Goal: Task Accomplishment & Management: Manage account settings

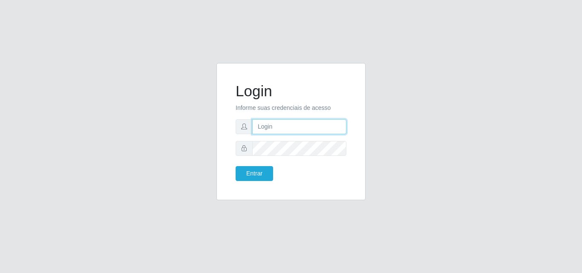
click at [286, 122] on input "text" at bounding box center [299, 126] width 94 height 15
type input "b"
click at [286, 122] on input "text" at bounding box center [299, 126] width 94 height 15
type input "biatriz@comprebem"
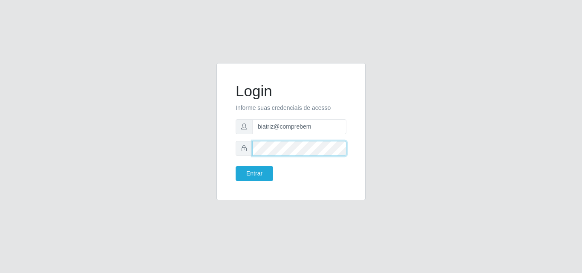
click at [236, 166] on button "Entrar" at bounding box center [254, 173] width 37 height 15
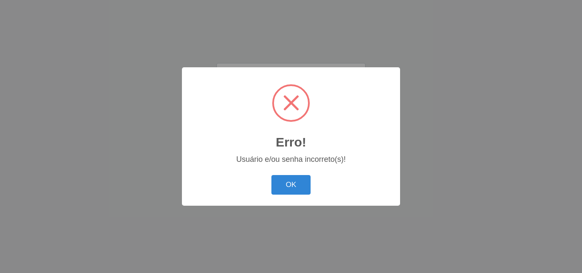
click at [271, 175] on button "OK" at bounding box center [291, 185] width 40 height 20
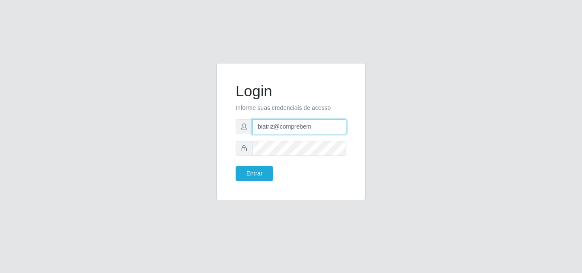
drag, startPoint x: 322, startPoint y: 128, endPoint x: 190, endPoint y: 143, distance: 132.9
click at [190, 143] on div "Login Informe suas credenciais de acesso biatriz@comprebem Entrar" at bounding box center [291, 136] width 486 height 147
type input "[EMAIL_ADDRESS][DOMAIN_NAME]"
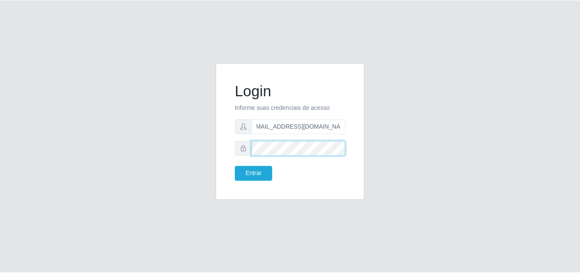
scroll to position [0, 0]
click at [236, 166] on button "Entrar" at bounding box center [254, 173] width 37 height 15
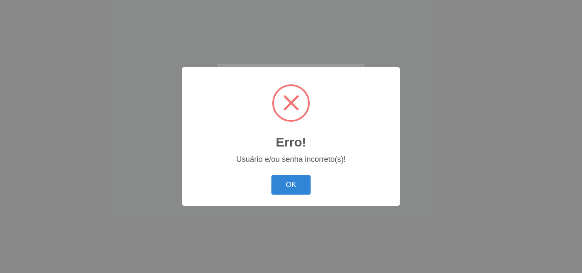
click at [271, 175] on button "OK" at bounding box center [291, 185] width 40 height 20
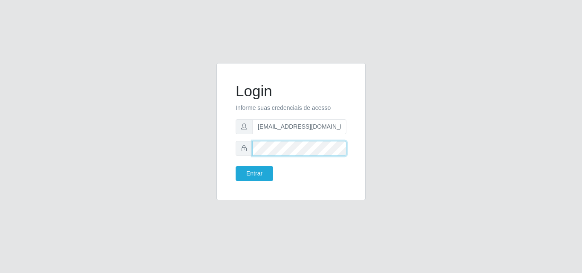
click at [222, 161] on div "Login Informe suas credenciais de acesso [EMAIL_ADDRESS][DOMAIN_NAME] Entrar" at bounding box center [290, 131] width 149 height 137
click at [236, 166] on button "Entrar" at bounding box center [254, 173] width 37 height 15
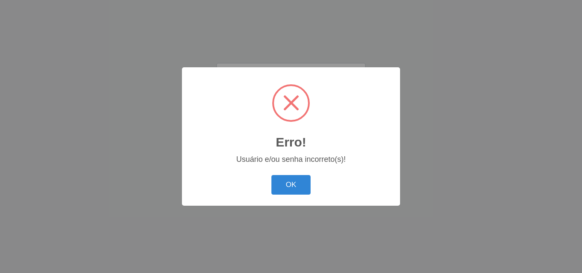
click at [311, 187] on div "OK Cancel" at bounding box center [290, 185] width 201 height 24
drag, startPoint x: 300, startPoint y: 182, endPoint x: 298, endPoint y: 177, distance: 5.4
click at [299, 182] on button "OK" at bounding box center [291, 185] width 40 height 20
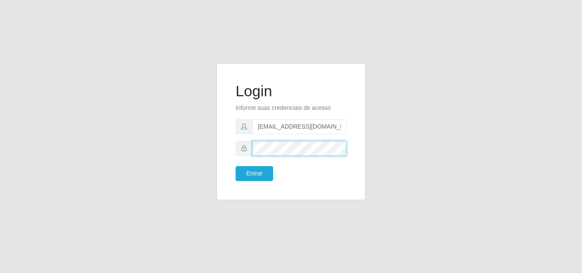
click at [213, 170] on div "Login Informe suas credenciais de acesso [EMAIL_ADDRESS][DOMAIN_NAME] Entrar" at bounding box center [291, 136] width 162 height 147
click at [302, 130] on input "[EMAIL_ADDRESS][DOMAIN_NAME]" at bounding box center [299, 126] width 94 height 15
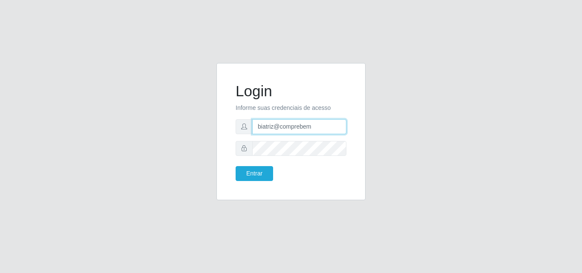
click at [236, 166] on button "Entrar" at bounding box center [254, 173] width 37 height 15
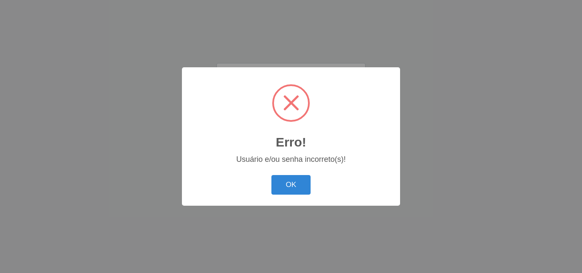
click at [256, 169] on div "Erro! × Usuário e/ou senha incorreto(s)! OK Cancel" at bounding box center [291, 136] width 218 height 138
click at [278, 183] on button "OK" at bounding box center [291, 185] width 40 height 20
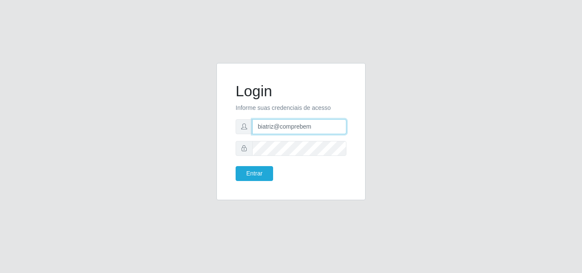
drag, startPoint x: 330, startPoint y: 133, endPoint x: 220, endPoint y: 134, distance: 109.9
click at [220, 134] on div "Login Informe suas credenciais de acesso biatriz@comprebem Entrar" at bounding box center [290, 131] width 149 height 137
click at [194, 152] on div "Login Informe suas credenciais de acesso biatriz@comprebem Entrar" at bounding box center [291, 136] width 486 height 147
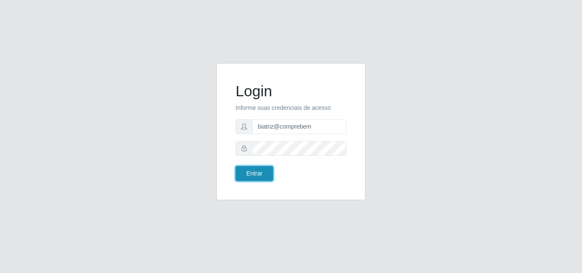
click at [247, 176] on button "Entrar" at bounding box center [254, 173] width 37 height 15
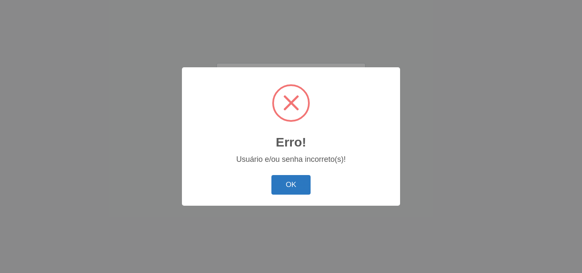
click at [292, 186] on button "OK" at bounding box center [291, 185] width 40 height 20
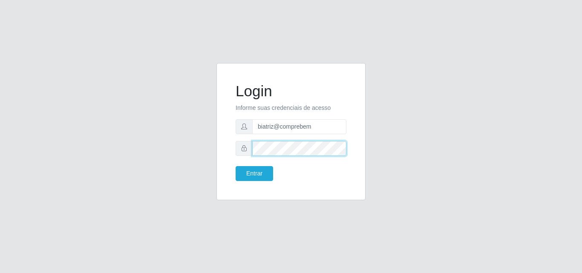
click at [168, 166] on div "Login Informe suas credenciais de acesso biatriz@comprebem Entrar" at bounding box center [291, 136] width 486 height 147
click at [236, 166] on button "Entrar" at bounding box center [254, 173] width 37 height 15
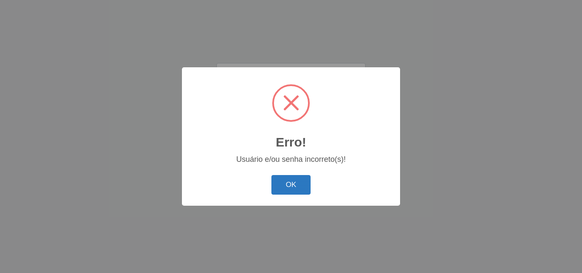
click at [294, 188] on button "OK" at bounding box center [291, 185] width 40 height 20
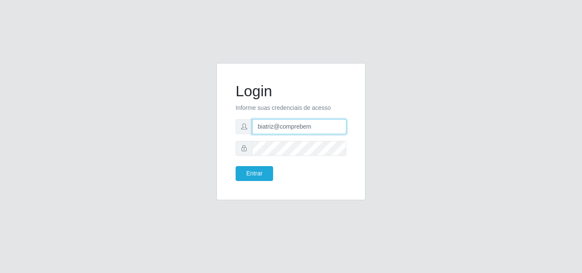
drag, startPoint x: 262, startPoint y: 129, endPoint x: 244, endPoint y: 129, distance: 18.3
click at [244, 129] on div "biatriz@comprebem" at bounding box center [291, 126] width 111 height 15
type input "Biatriz@comprebem"
click at [230, 159] on div "Login Informe suas credenciais de acesso Biatriz@comprebem Entrar" at bounding box center [291, 132] width 128 height 116
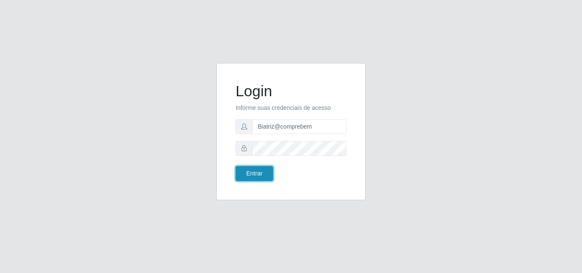
click at [262, 176] on button "Entrar" at bounding box center [254, 173] width 37 height 15
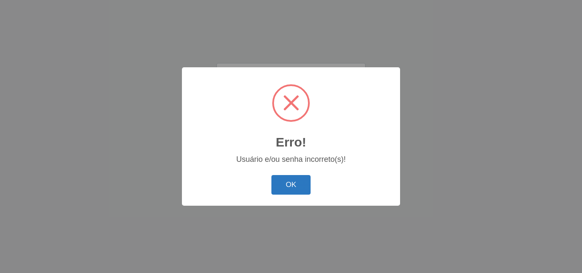
click at [288, 192] on button "OK" at bounding box center [291, 185] width 40 height 20
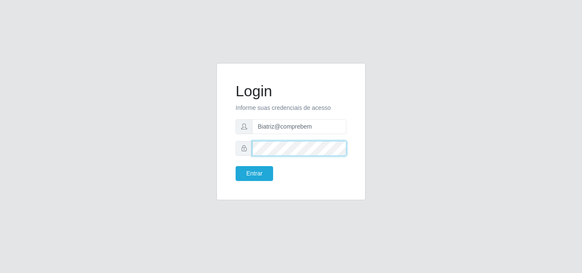
click at [175, 159] on div "Login Informe suas credenciais de acesso Biatriz@comprebem Entrar" at bounding box center [291, 136] width 486 height 147
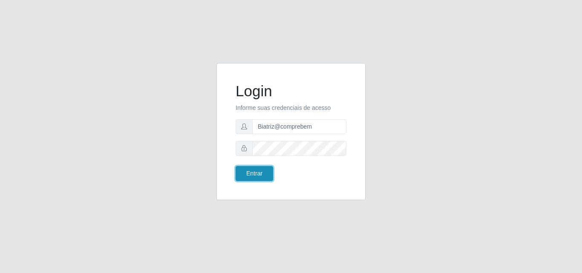
click at [256, 176] on button "Entrar" at bounding box center [254, 173] width 37 height 15
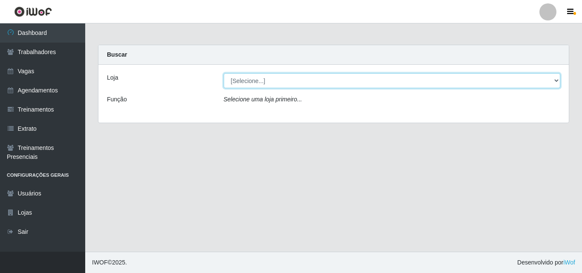
click at [272, 77] on select "[Selecione...] Supermercado Compre Bem - Itabaiana" at bounding box center [392, 80] width 337 height 15
select select "264"
click at [224, 73] on select "[Selecione...] Supermercado Compre Bem - Itabaiana" at bounding box center [392, 80] width 337 height 15
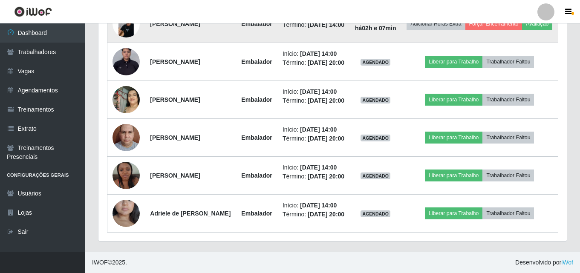
scroll to position [554, 0]
